Goal: Information Seeking & Learning: Learn about a topic

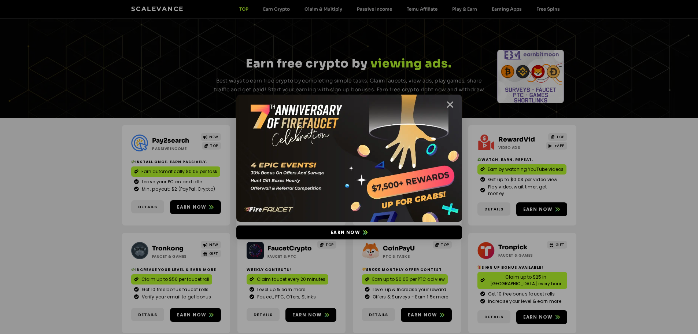
click at [450, 102] on icon "Close" at bounding box center [450, 104] width 9 height 9
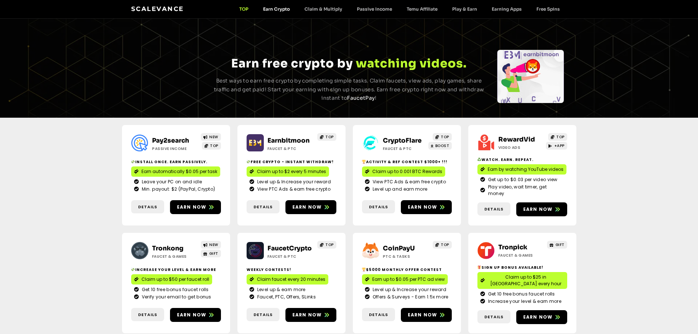
click at [276, 11] on link "Earn Crypto" at bounding box center [276, 8] width 41 height 5
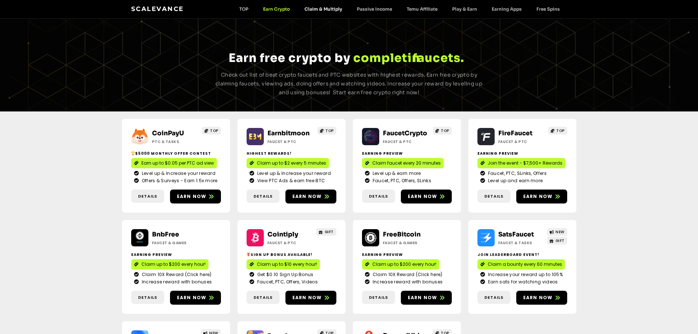
click at [322, 11] on link "Claim & Multiply" at bounding box center [323, 8] width 52 height 5
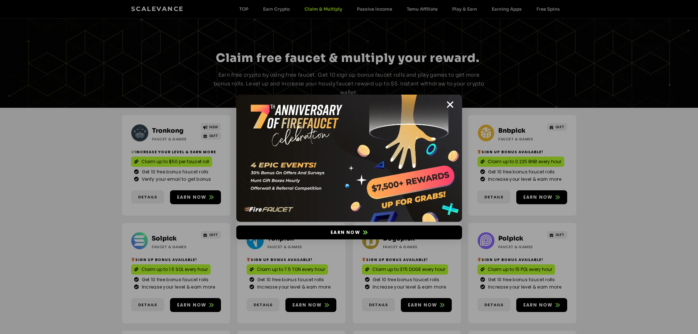
drag, startPoint x: 450, startPoint y: 104, endPoint x: 447, endPoint y: 102, distance: 4.1
click at [449, 104] on icon "Close" at bounding box center [450, 104] width 9 height 9
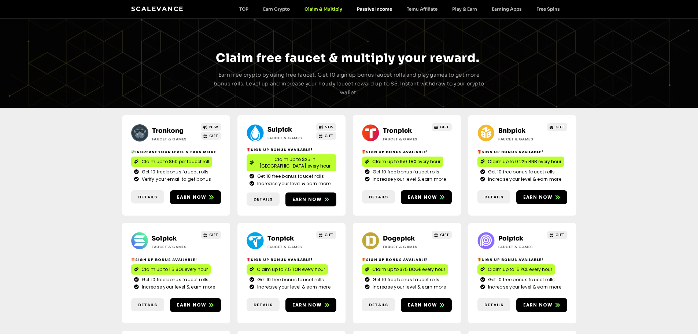
click at [373, 7] on link "Passive Income" at bounding box center [375, 8] width 50 height 5
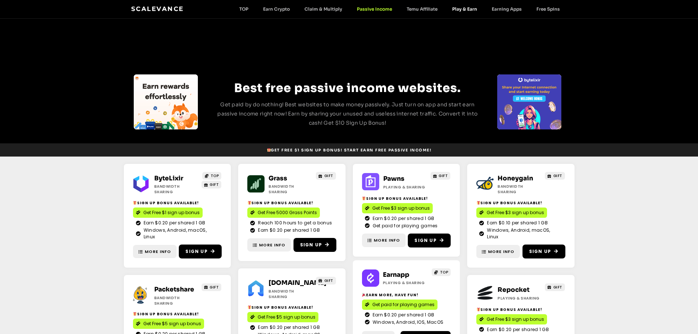
click at [469, 8] on link "Play & Earn" at bounding box center [465, 8] width 40 height 5
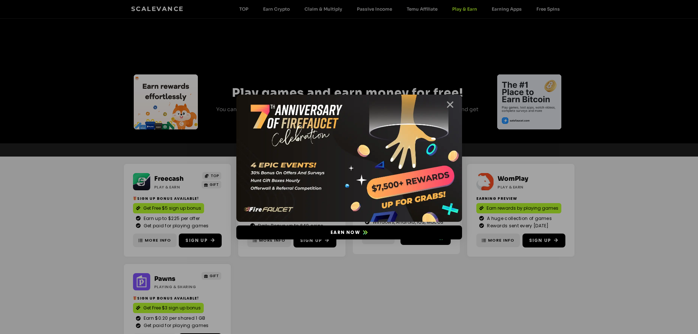
click at [454, 105] on icon "Close" at bounding box center [450, 104] width 9 height 9
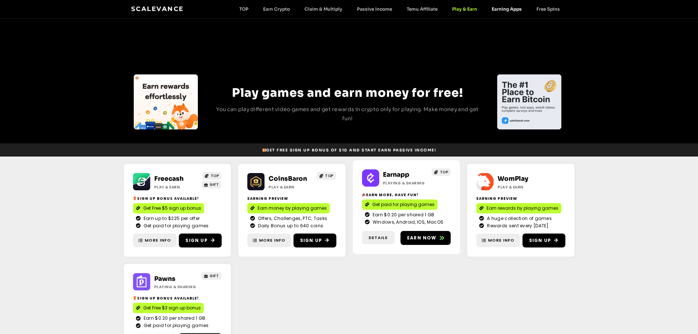
click at [513, 8] on link "Earning Apps" at bounding box center [507, 8] width 45 height 5
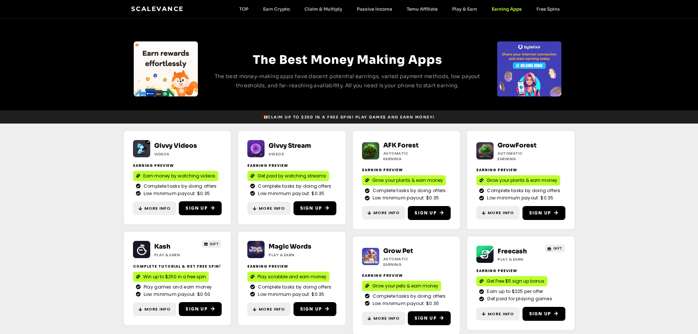
scroll to position [46, 0]
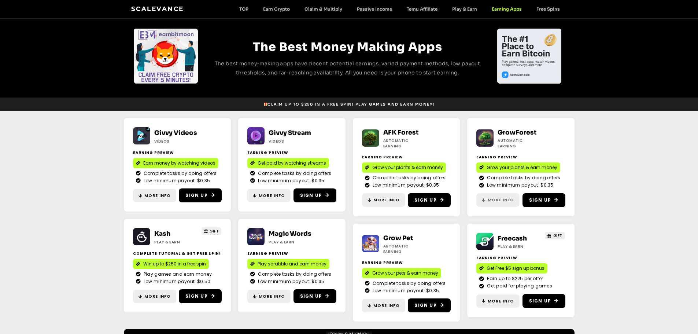
click at [501, 199] on span "More Info" at bounding box center [501, 200] width 26 height 6
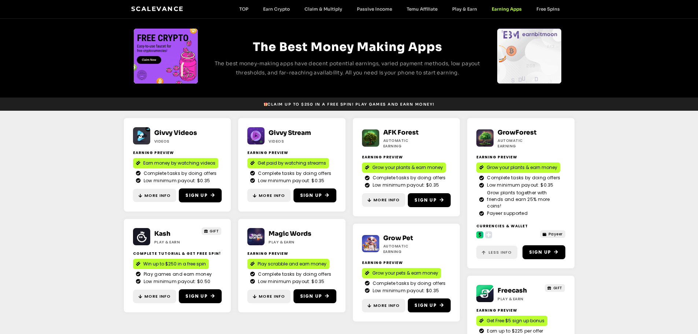
click at [490, 249] on span "Less Info" at bounding box center [500, 252] width 23 height 6
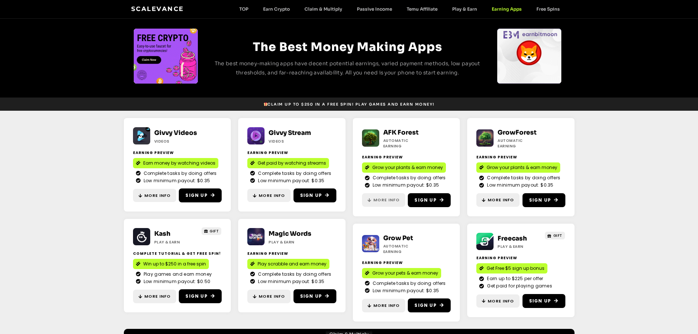
click at [387, 197] on span "More Info" at bounding box center [387, 200] width 26 height 6
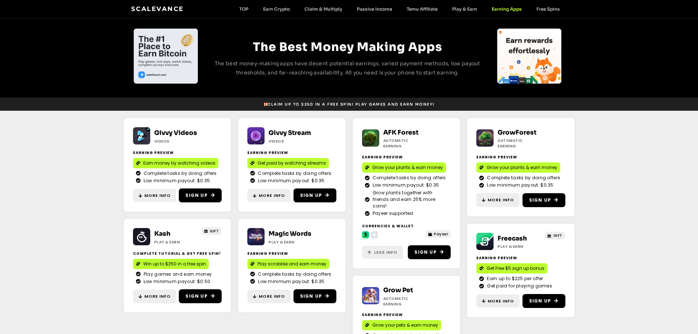
click at [378, 249] on span "Less Info" at bounding box center [385, 252] width 23 height 6
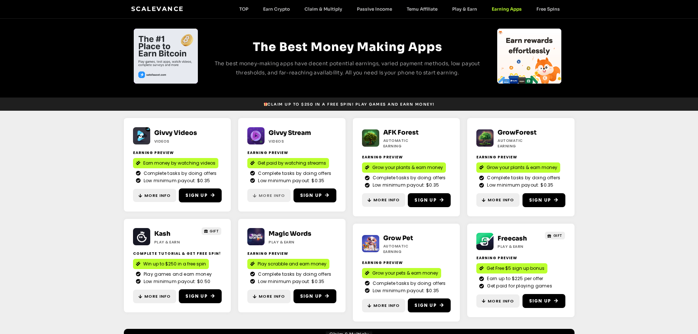
click at [266, 199] on link "More Info" at bounding box center [268, 196] width 43 height 14
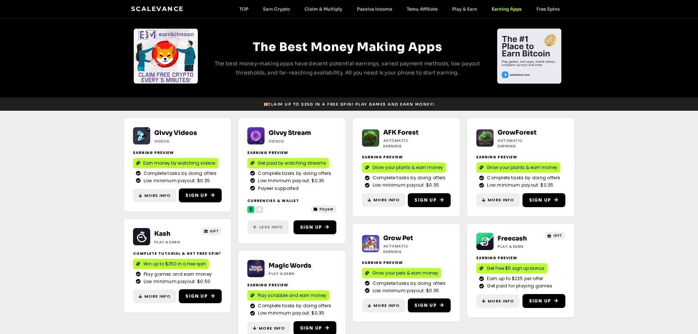
click at [260, 223] on link "Less Info" at bounding box center [267, 227] width 41 height 14
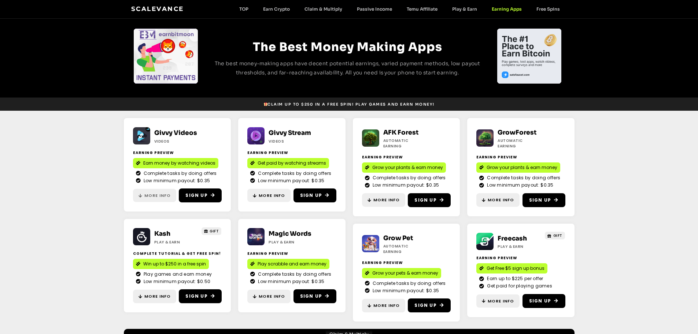
click at [159, 197] on span "More Info" at bounding box center [157, 195] width 26 height 6
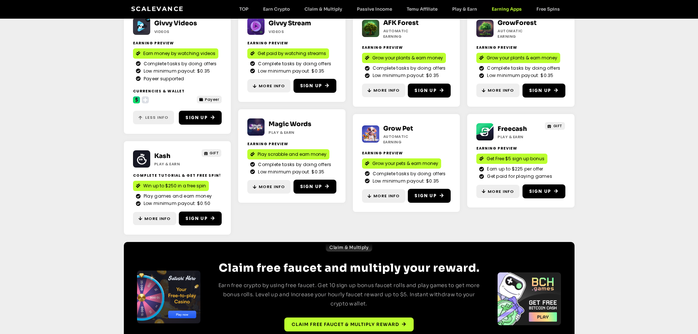
scroll to position [156, 0]
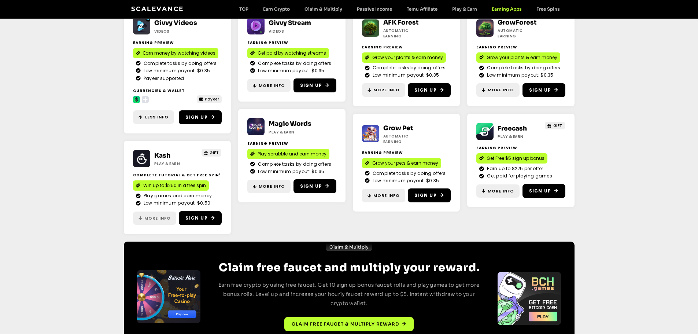
click at [160, 216] on span "More Info" at bounding box center [157, 218] width 26 height 6
